Goal: Navigation & Orientation: Find specific page/section

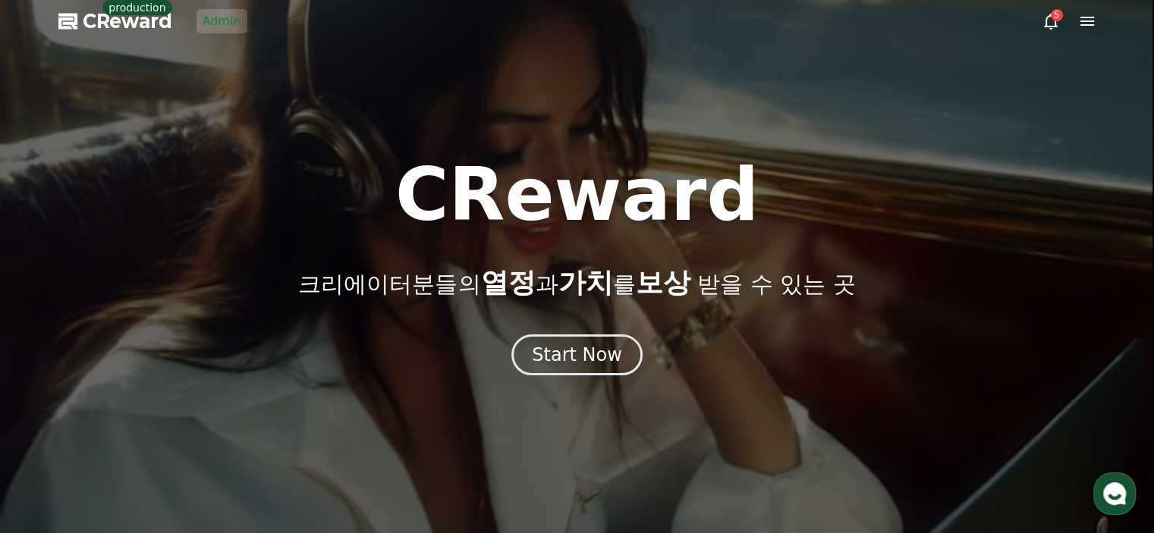
click at [234, 31] on link "Admin" at bounding box center [222, 21] width 51 height 24
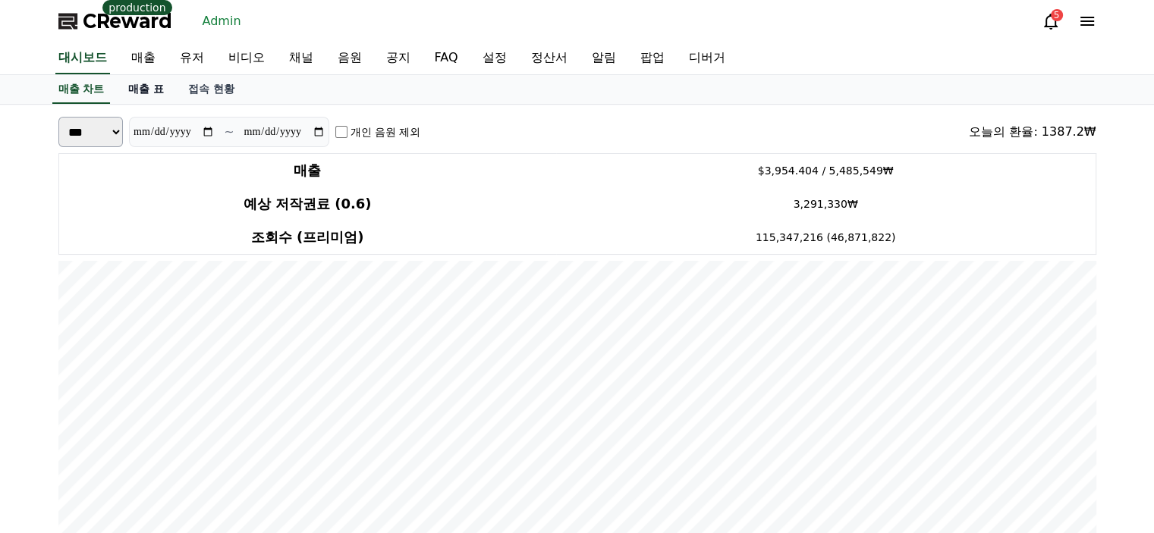
click at [150, 100] on link "매출 표" at bounding box center [146, 89] width 60 height 29
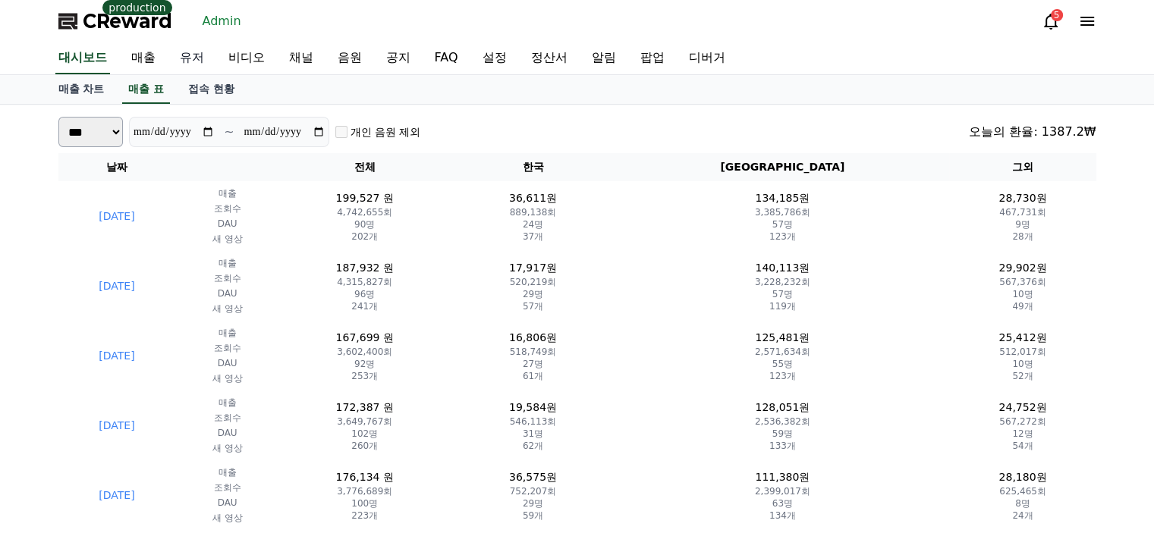
click at [188, 59] on link "유저" at bounding box center [192, 58] width 49 height 32
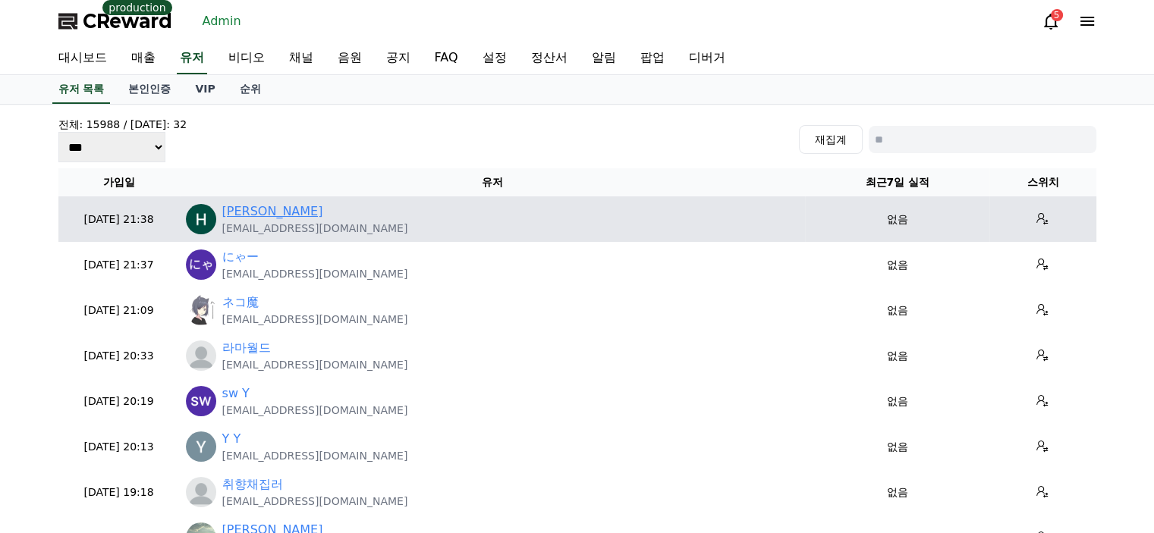
click at [288, 208] on link "Hajiyev Samad" at bounding box center [272, 212] width 101 height 18
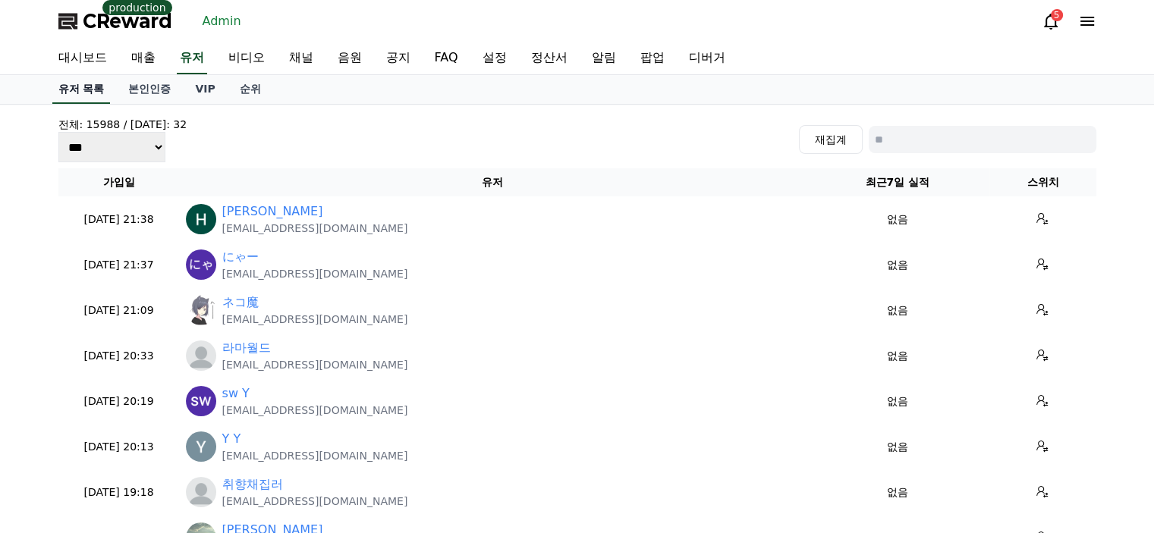
click at [93, 88] on link "유저 목록" at bounding box center [81, 89] width 58 height 29
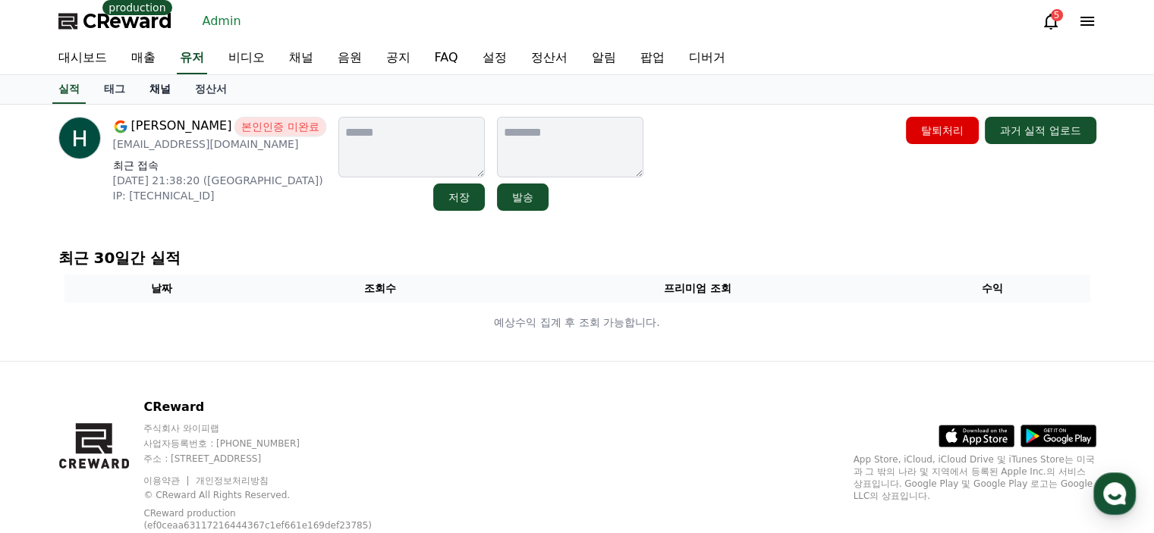
click at [171, 96] on link "채널" at bounding box center [160, 89] width 46 height 29
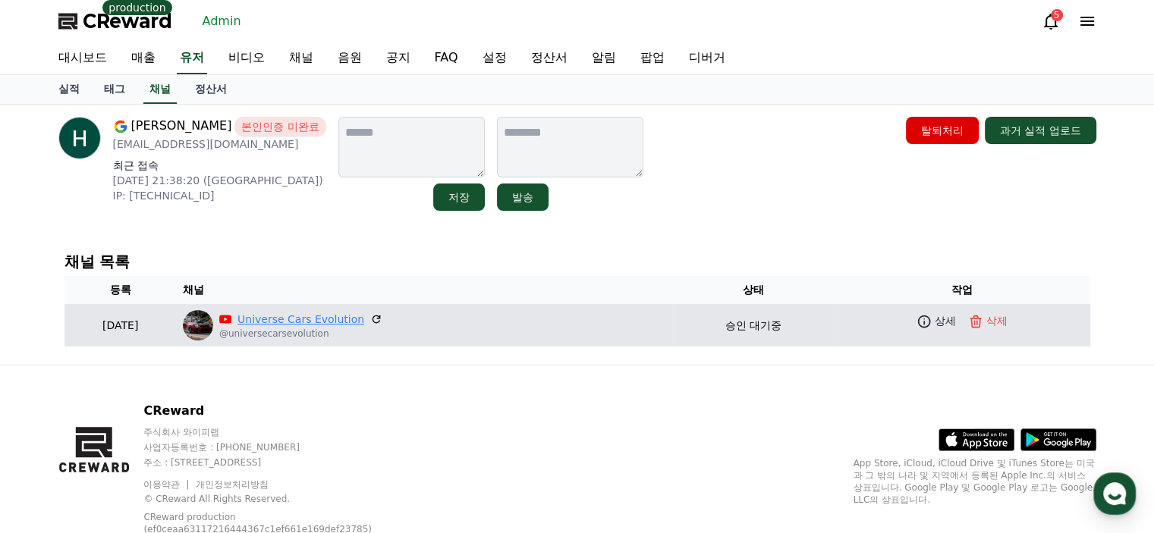
click at [316, 315] on link "Universe Cars Evolution" at bounding box center [300, 320] width 127 height 16
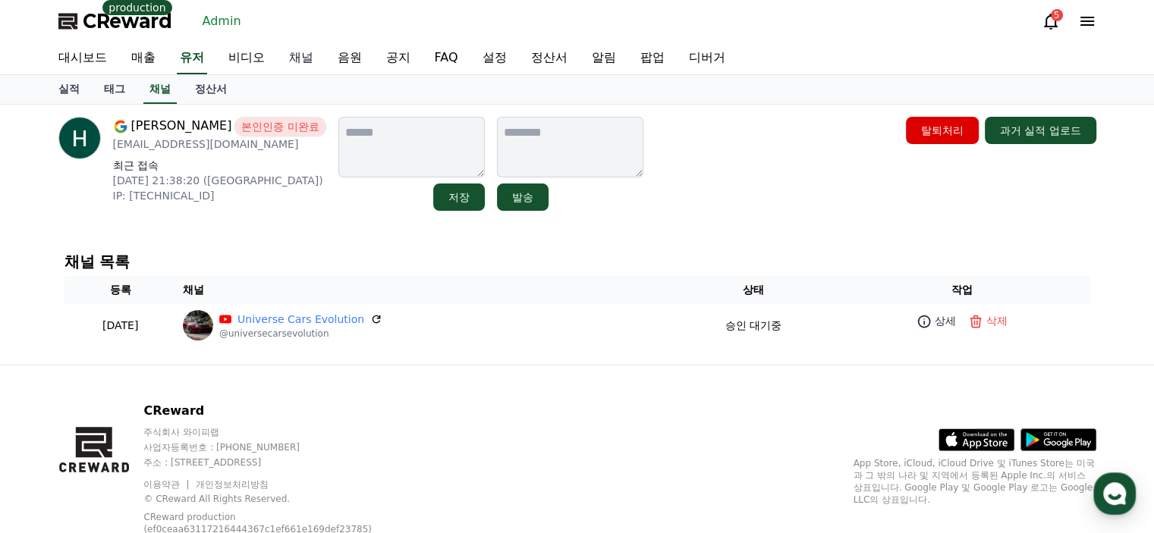
click at [305, 69] on link "채널" at bounding box center [301, 58] width 49 height 32
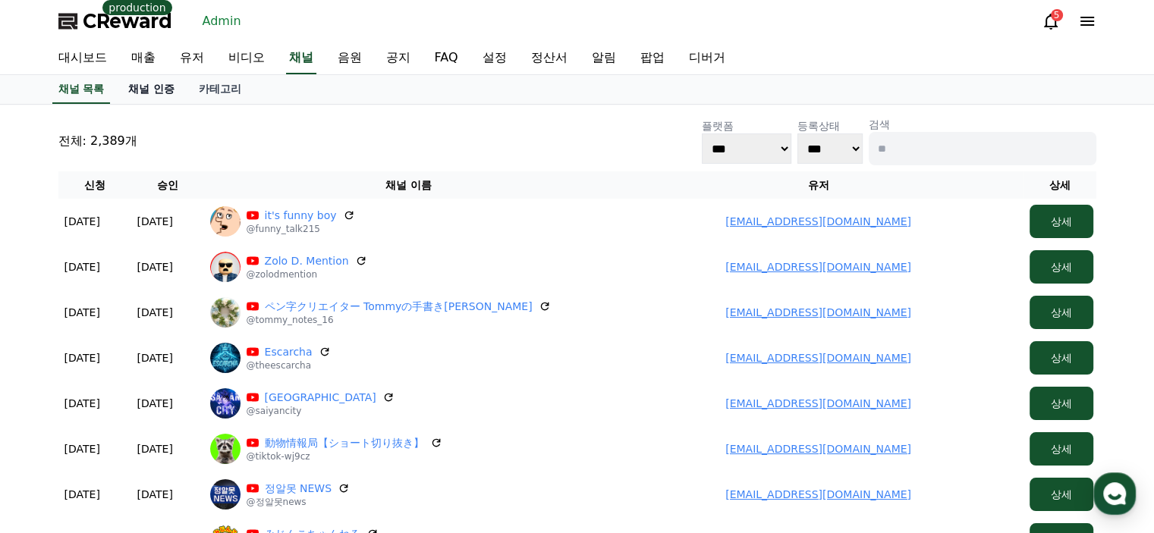
click at [149, 89] on link "채널 인증" at bounding box center [151, 89] width 71 height 29
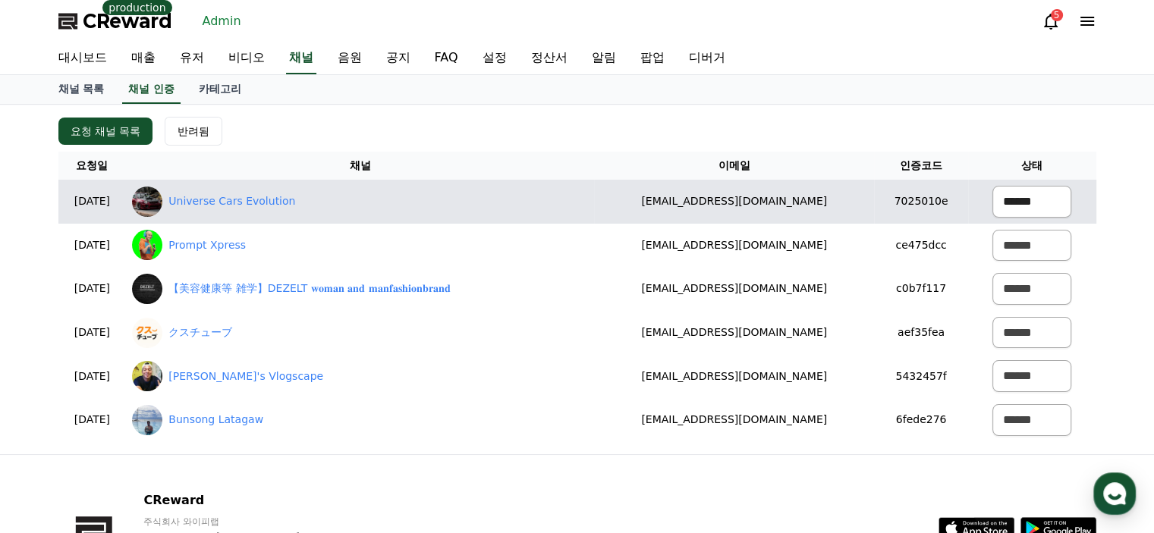
click at [1014, 207] on select "****** *** ***" at bounding box center [1031, 202] width 78 height 32
click at [992, 186] on select "****** *** ***" at bounding box center [1031, 202] width 78 height 32
select select "*******"
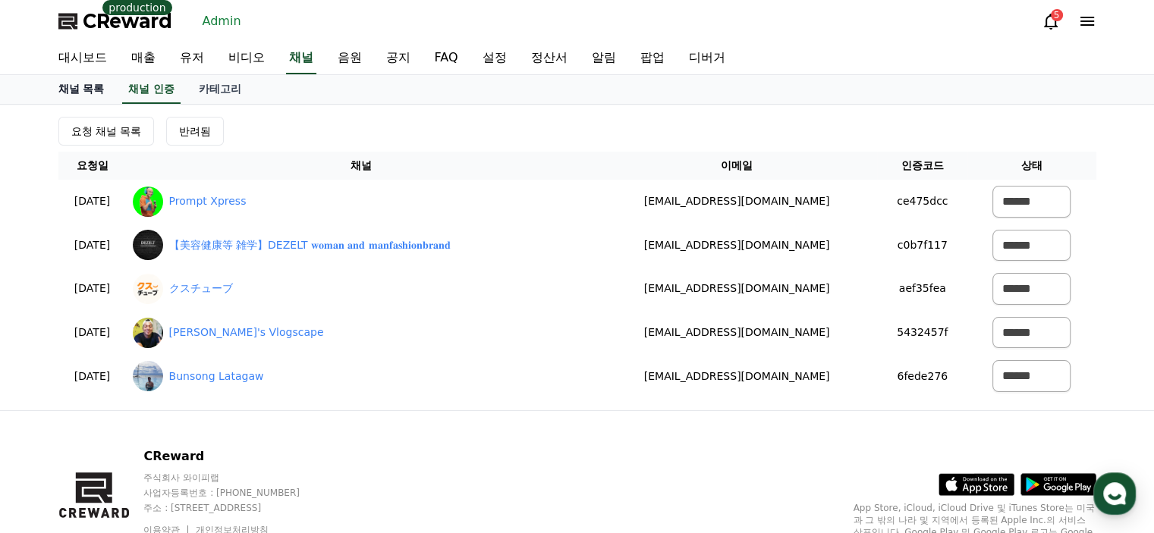
click at [83, 87] on link "채널 목록" at bounding box center [81, 89] width 71 height 29
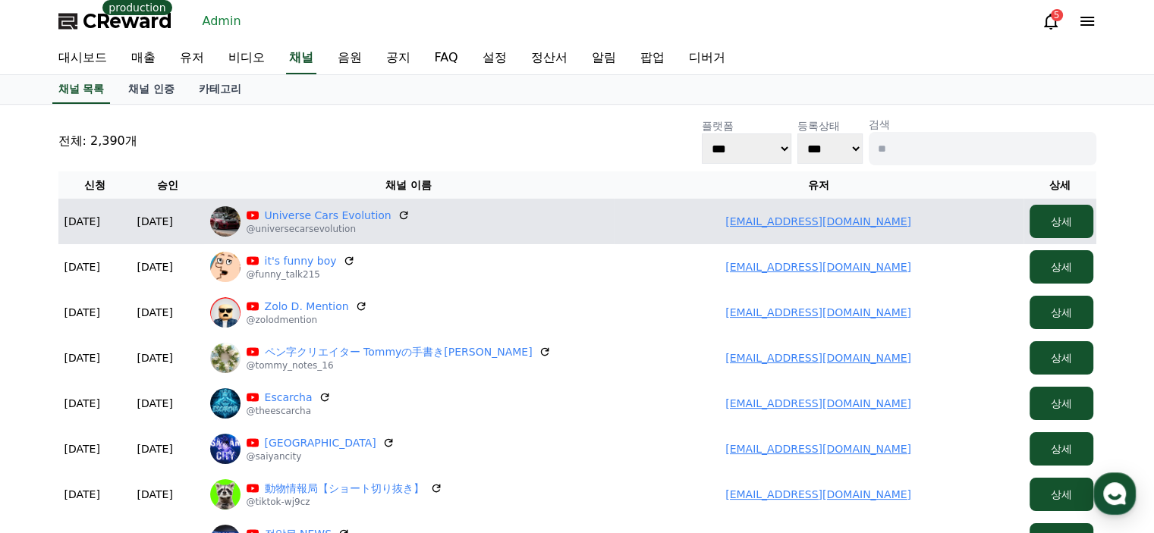
drag, startPoint x: 920, startPoint y: 222, endPoint x: 747, endPoint y: 206, distance: 173.7
click at [747, 206] on td "katemate1975@gmail.com" at bounding box center [819, 222] width 410 height 46
copy link "katemate1975@gmail.com"
drag, startPoint x: 379, startPoint y: 207, endPoint x: 260, endPoint y: 213, distance: 119.3
click at [260, 213] on p "Universe Cars Evolution" at bounding box center [328, 215] width 163 height 15
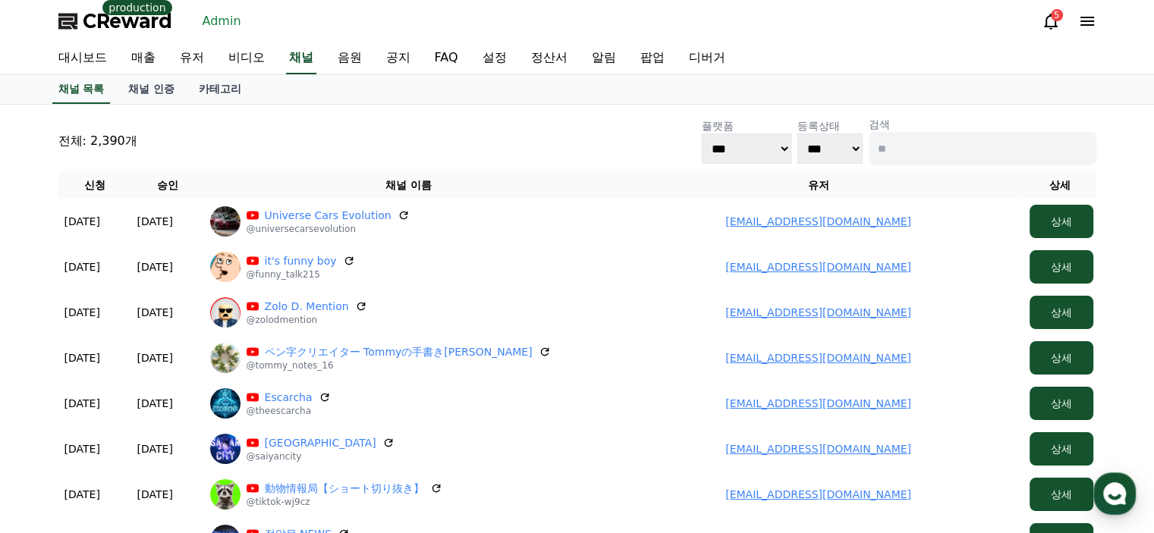
copy link "Universe Cars Evolution"
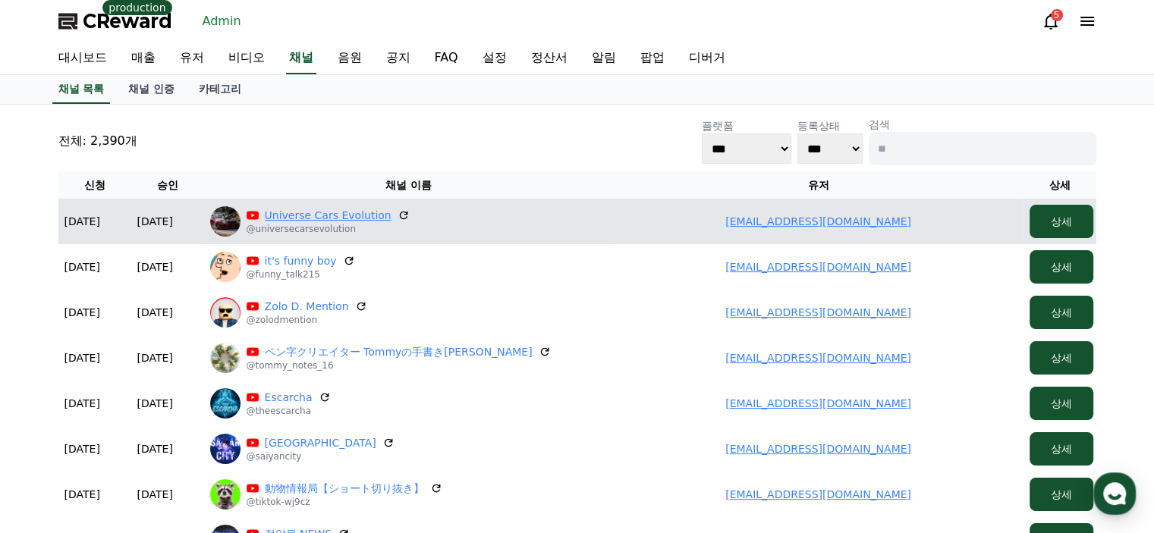
click at [332, 219] on link "Universe Cars Evolution" at bounding box center [328, 215] width 127 height 15
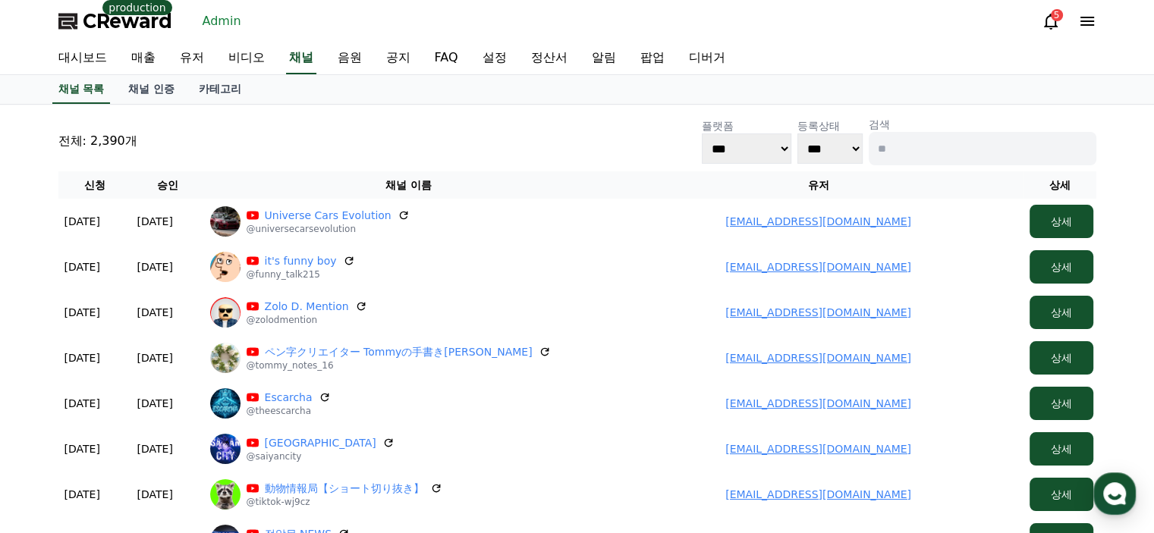
click at [332, 140] on div "전체: 2,390개 플랫폼 *** ***** **** 등록상태 *** *** 검색" at bounding box center [577, 141] width 1038 height 49
click at [173, 93] on link "채널 인증" at bounding box center [151, 89] width 71 height 29
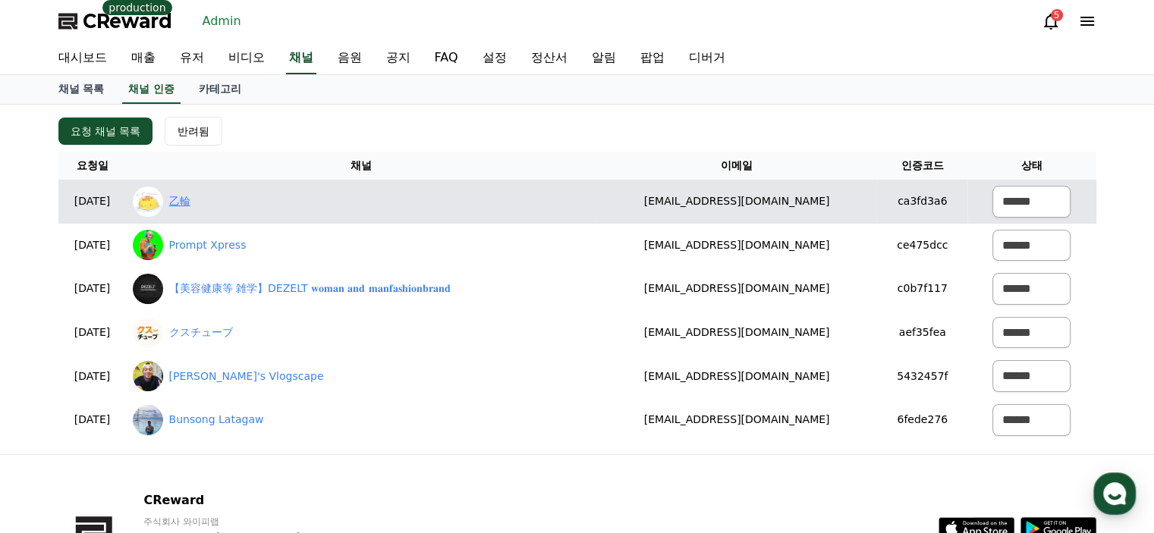
click at [190, 200] on link "乙輪" at bounding box center [179, 201] width 21 height 16
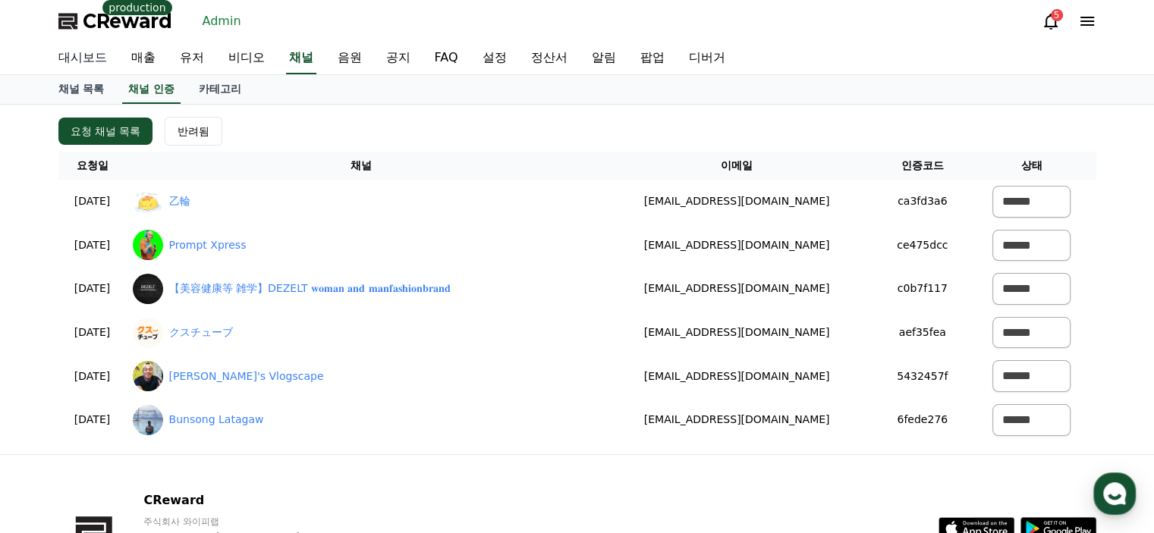
click at [105, 58] on link "대시보드" at bounding box center [82, 58] width 73 height 32
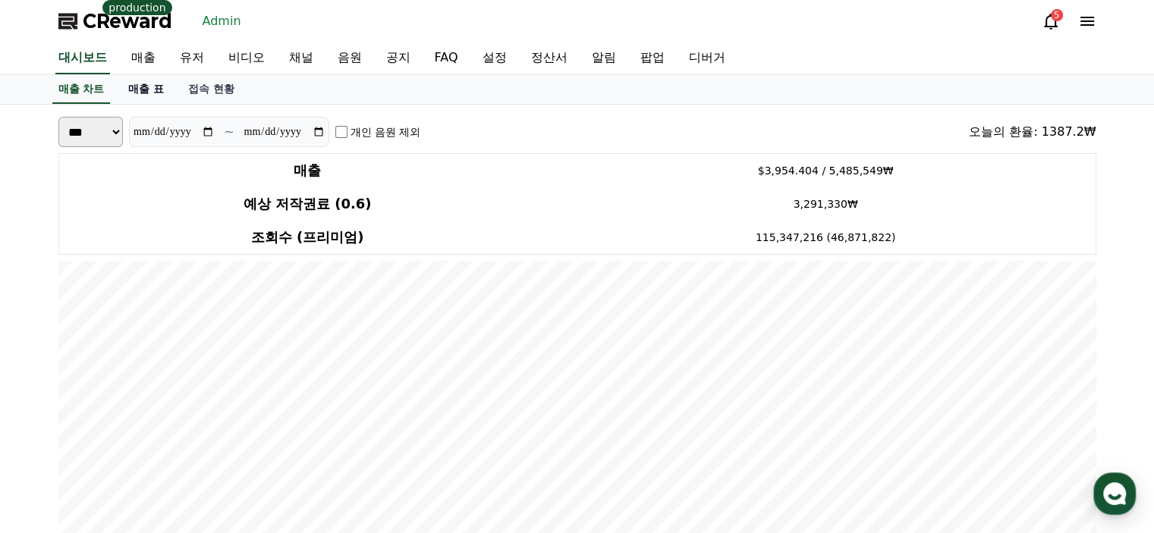
click at [159, 90] on link "매출 표" at bounding box center [146, 89] width 60 height 29
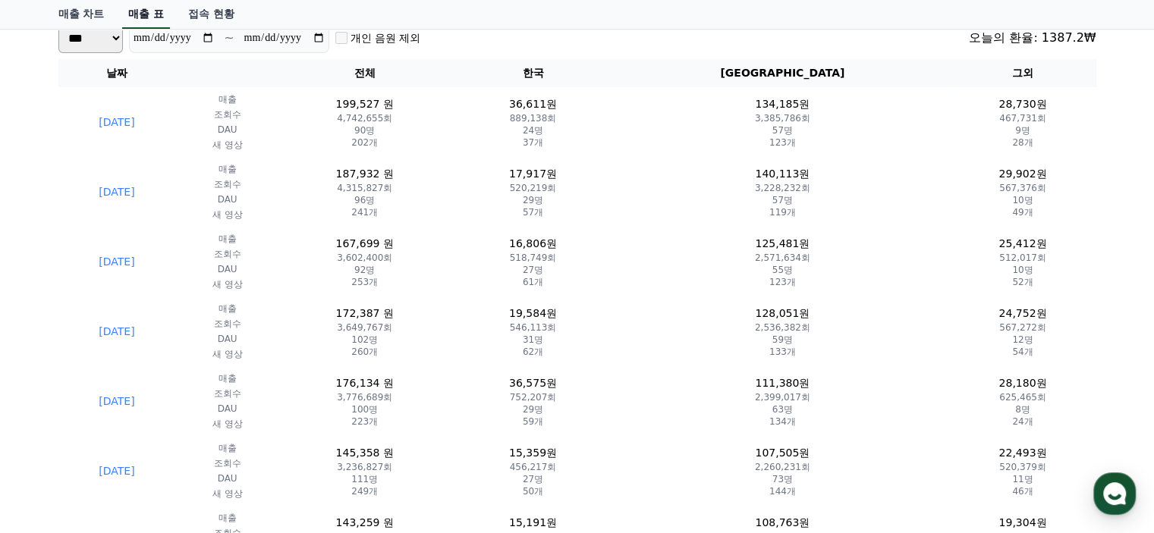
scroll to position [124, 0]
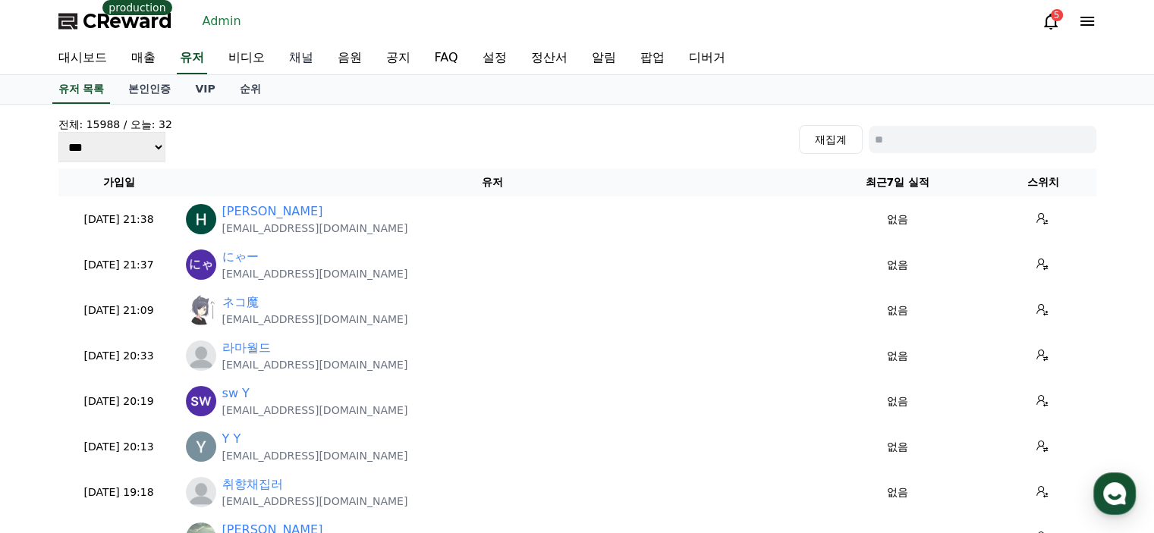
click at [309, 65] on link "채널" at bounding box center [301, 58] width 49 height 32
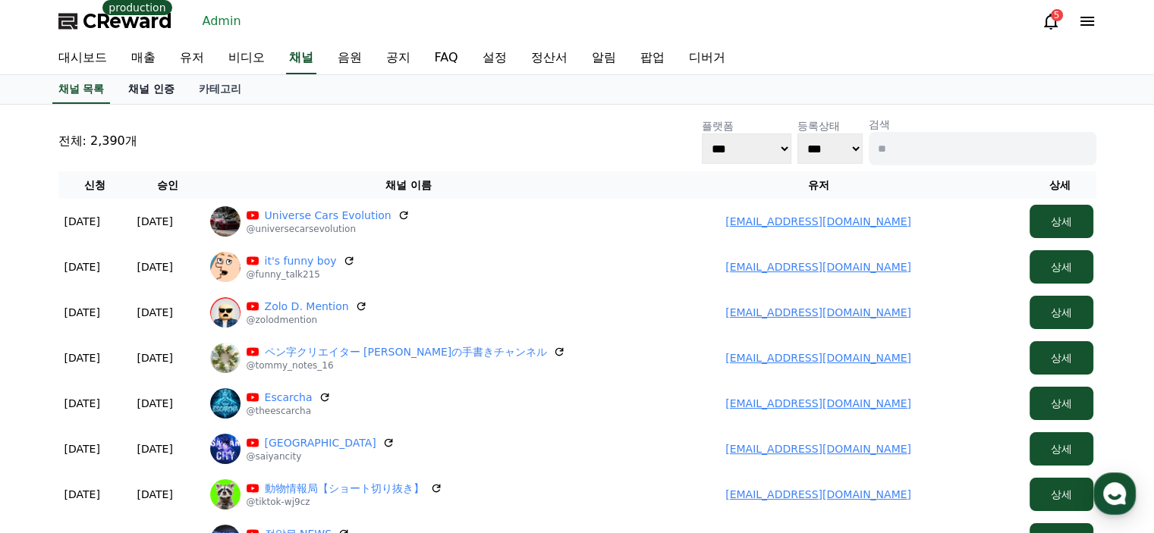
click at [158, 94] on link "채널 인증" at bounding box center [151, 89] width 71 height 29
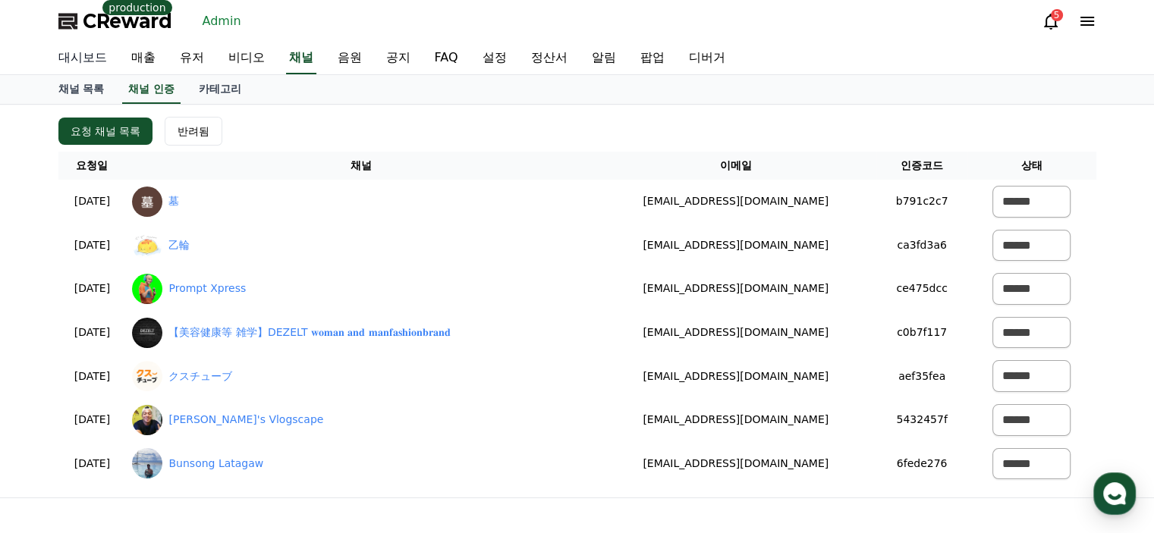
click at [94, 57] on link "대시보드" at bounding box center [82, 58] width 73 height 32
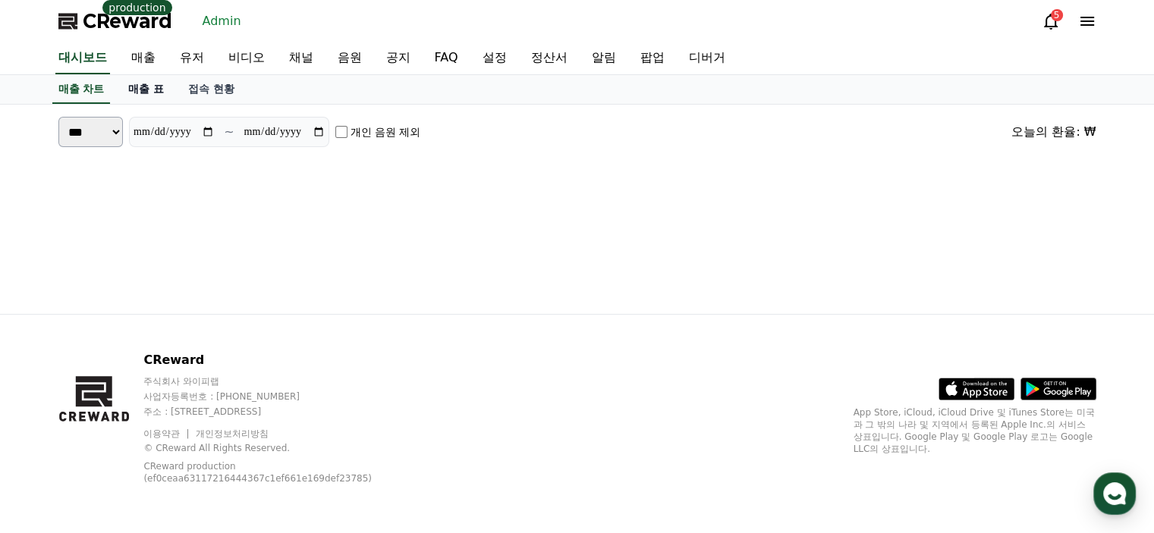
click at [162, 91] on link "매출 표" at bounding box center [146, 89] width 60 height 29
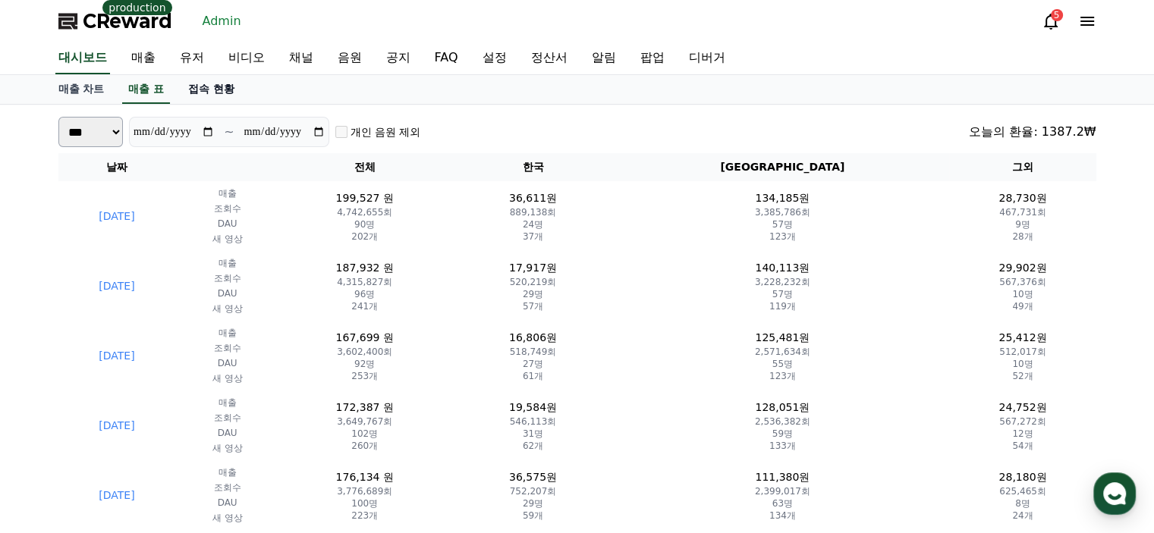
click at [223, 90] on link "접속 현황" at bounding box center [211, 89] width 71 height 29
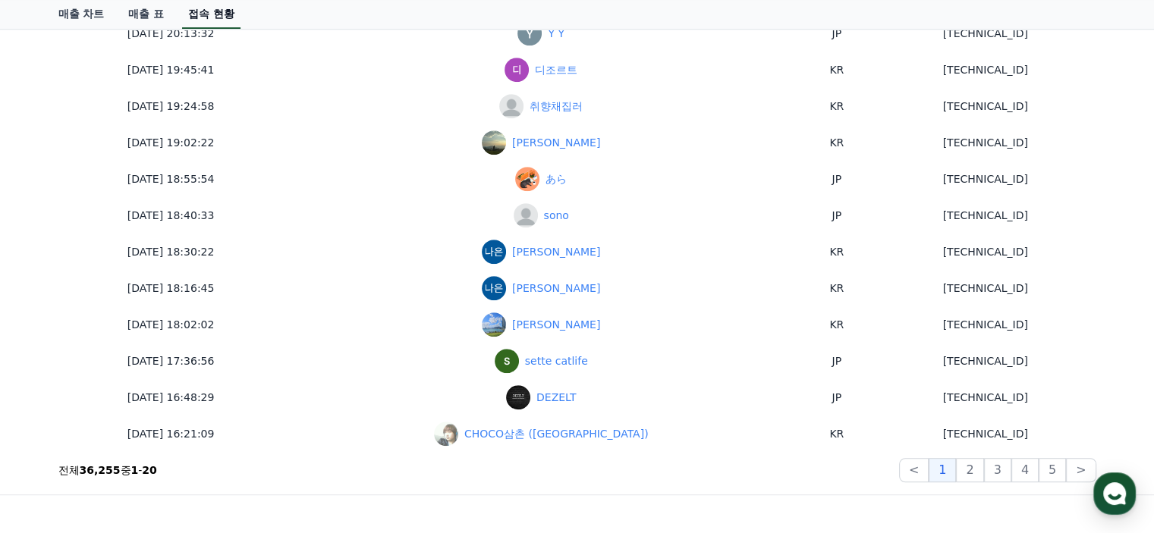
scroll to position [816, 0]
click at [984, 470] on button "2" at bounding box center [997, 470] width 27 height 24
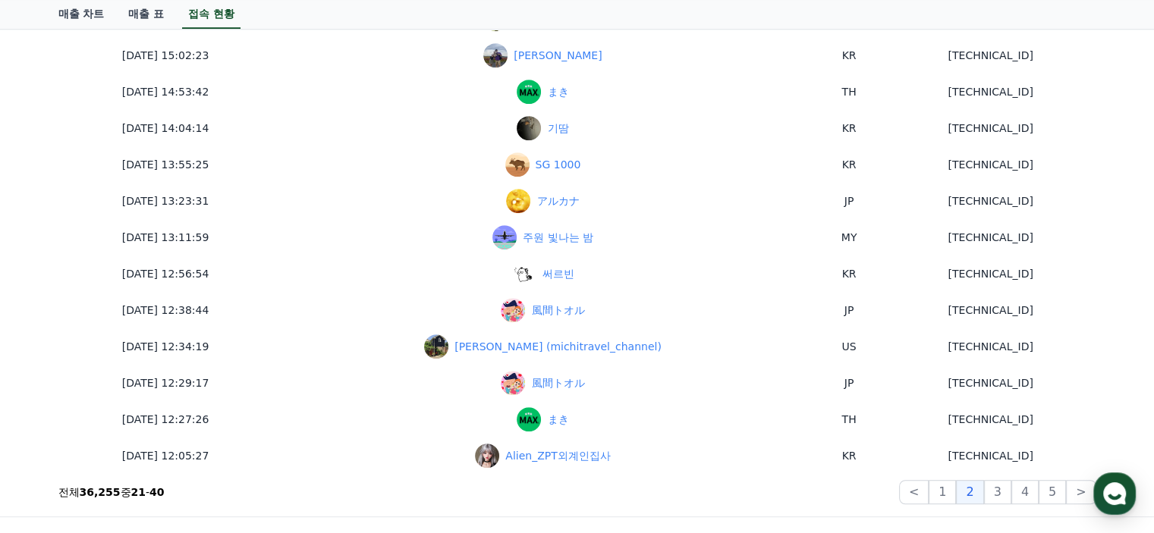
scroll to position [995, 0]
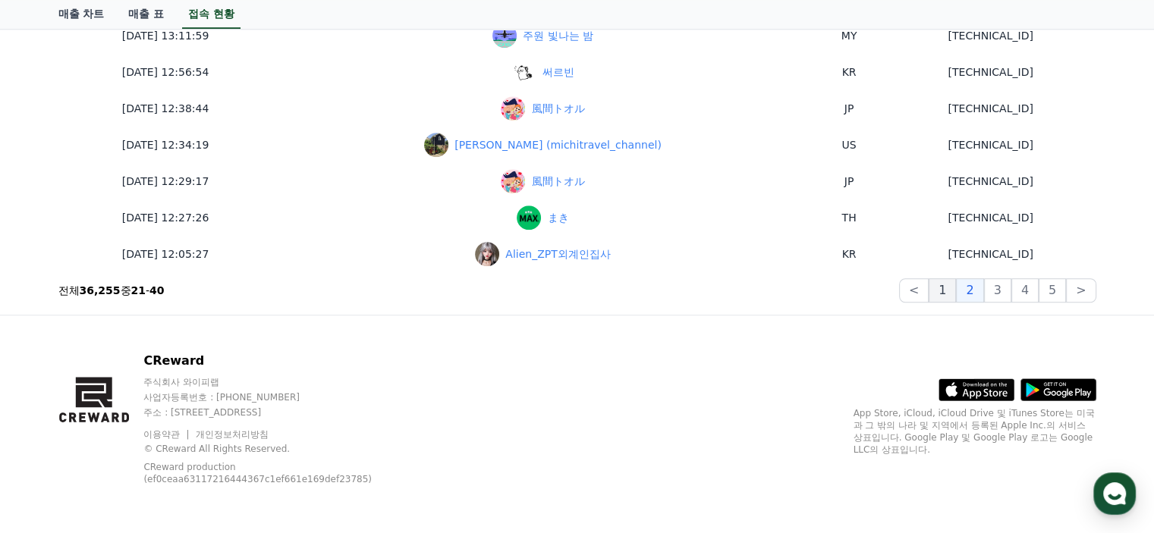
click at [950, 291] on button "1" at bounding box center [942, 290] width 27 height 24
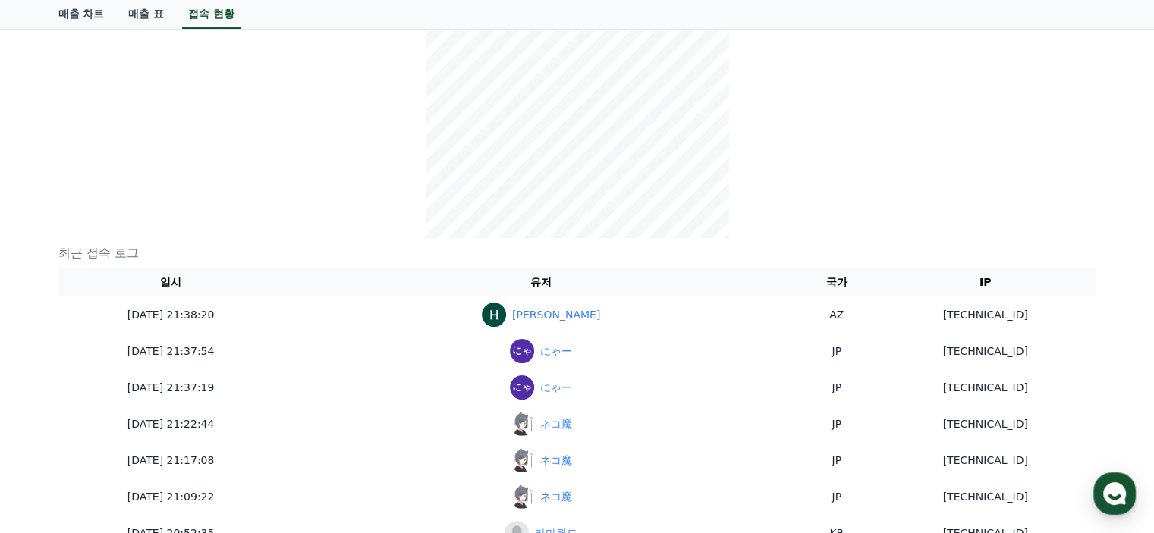
scroll to position [242, 0]
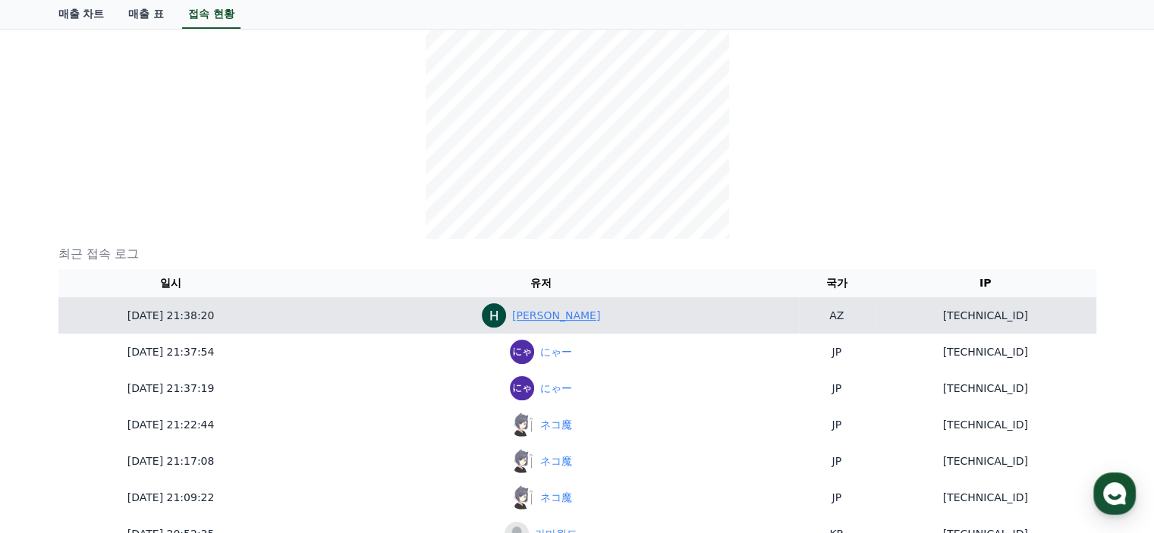
click at [512, 316] on link "Hajiyev Samad" at bounding box center [556, 316] width 88 height 16
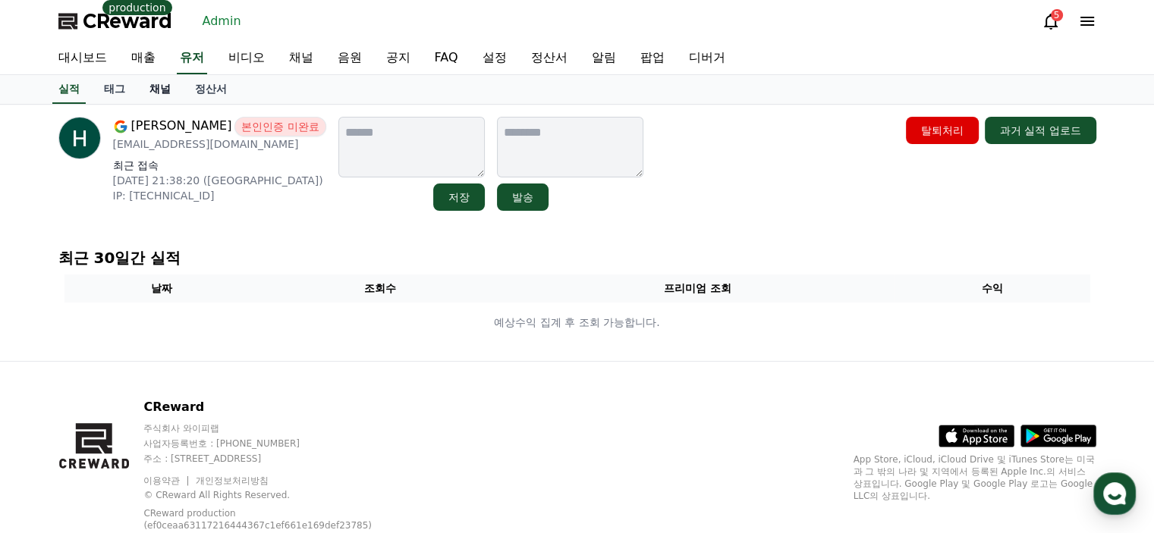
click at [161, 96] on link "채널" at bounding box center [160, 89] width 46 height 29
